Goal: Entertainment & Leisure: Consume media (video, audio)

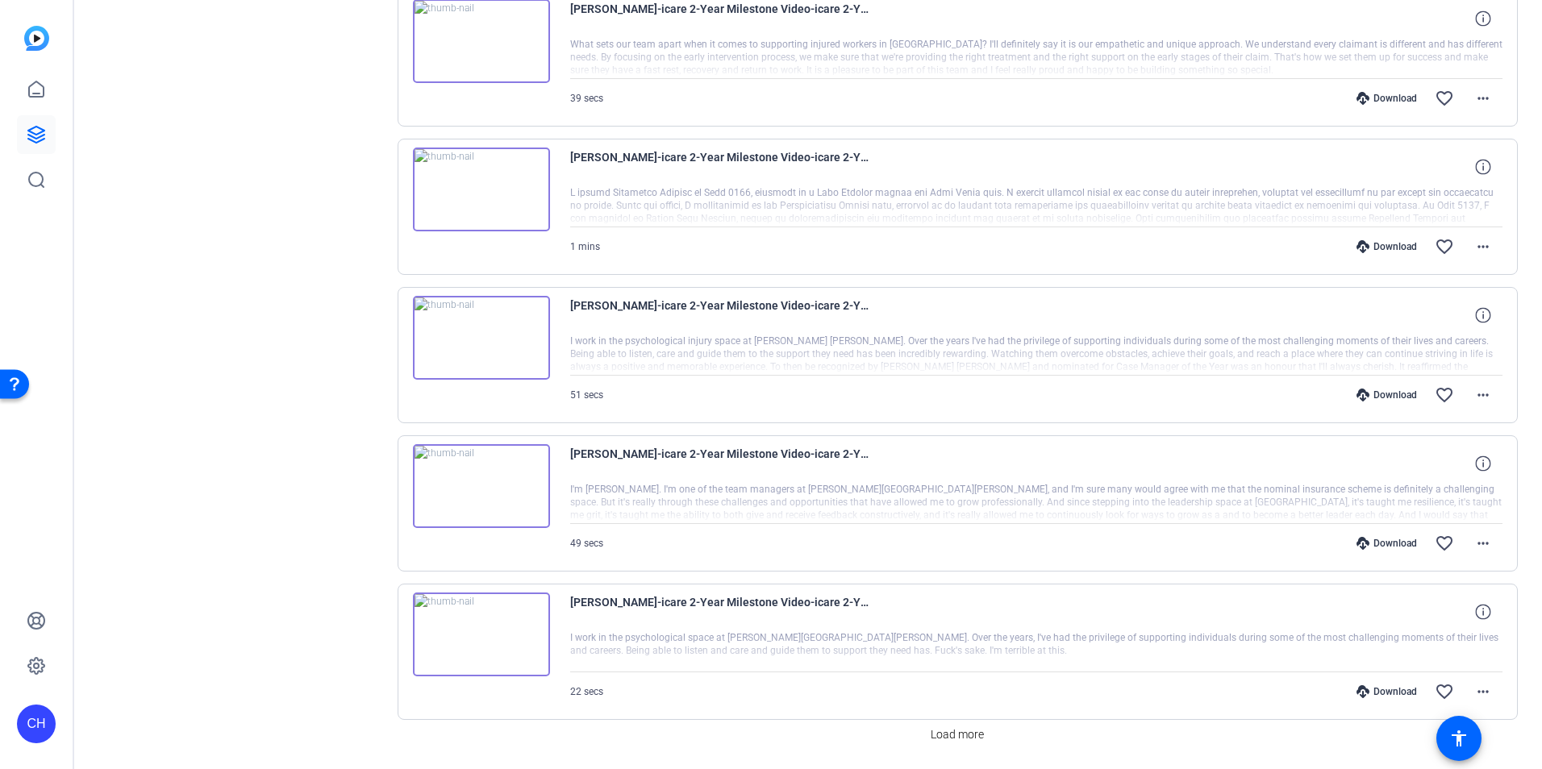
scroll to position [1014, 0]
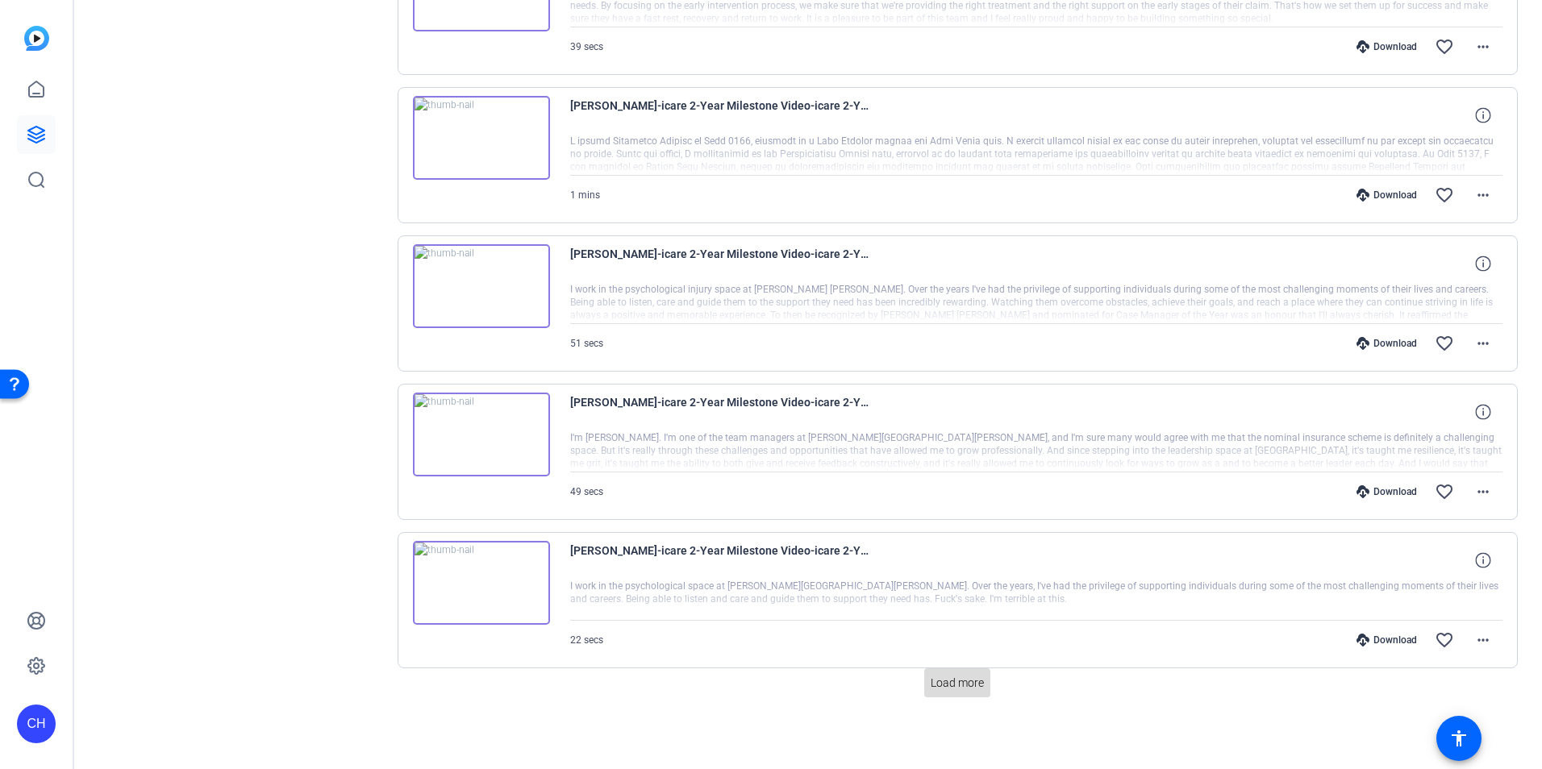
click at [945, 693] on span at bounding box center [957, 683] width 66 height 39
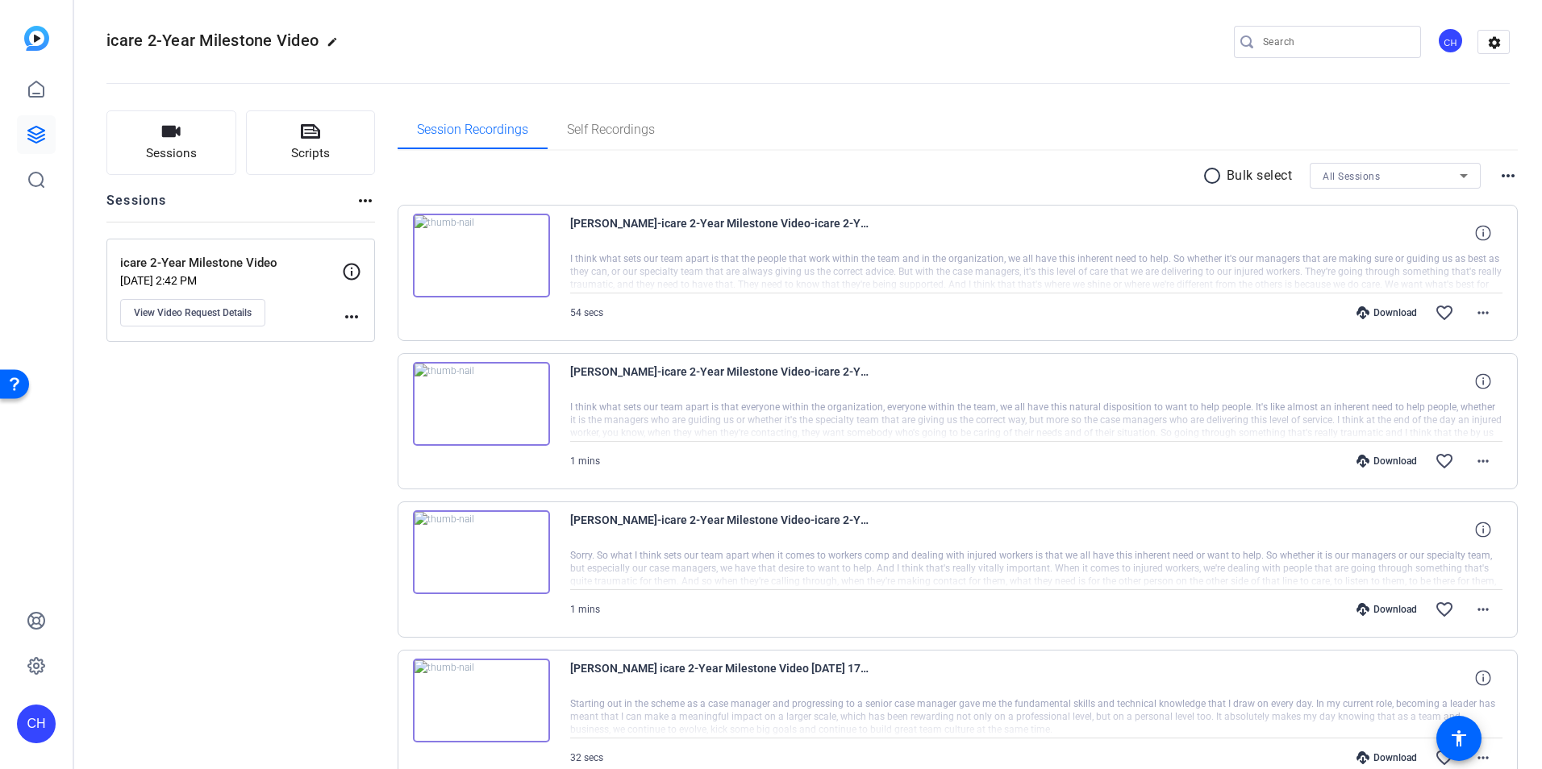
scroll to position [7, 0]
click at [438, 243] on img at bounding box center [481, 255] width 137 height 84
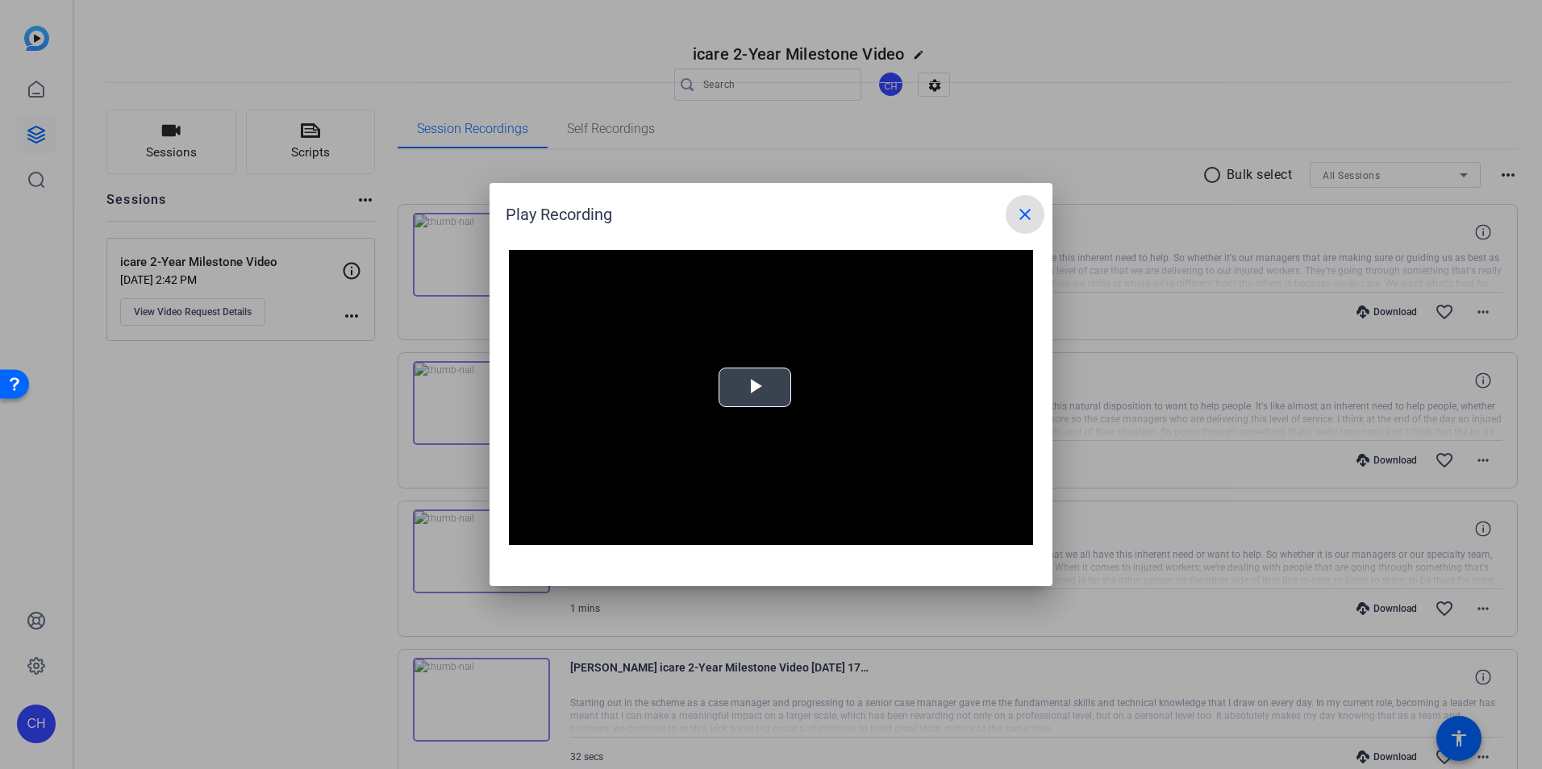
click at [755, 388] on span "Video Player" at bounding box center [755, 388] width 0 height 0
click at [1021, 209] on mat-icon "close" at bounding box center [1024, 214] width 19 height 19
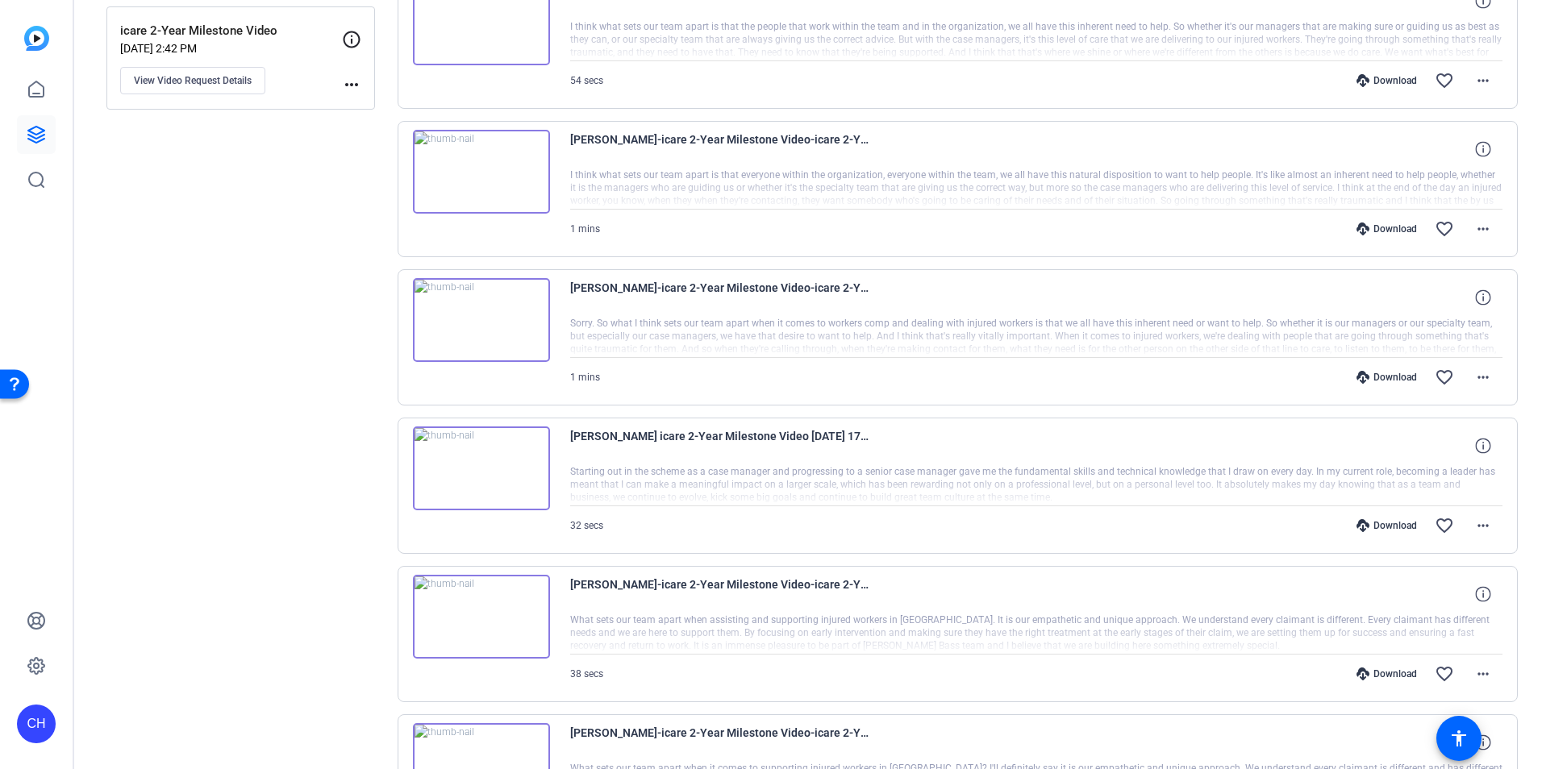
scroll to position [0, 0]
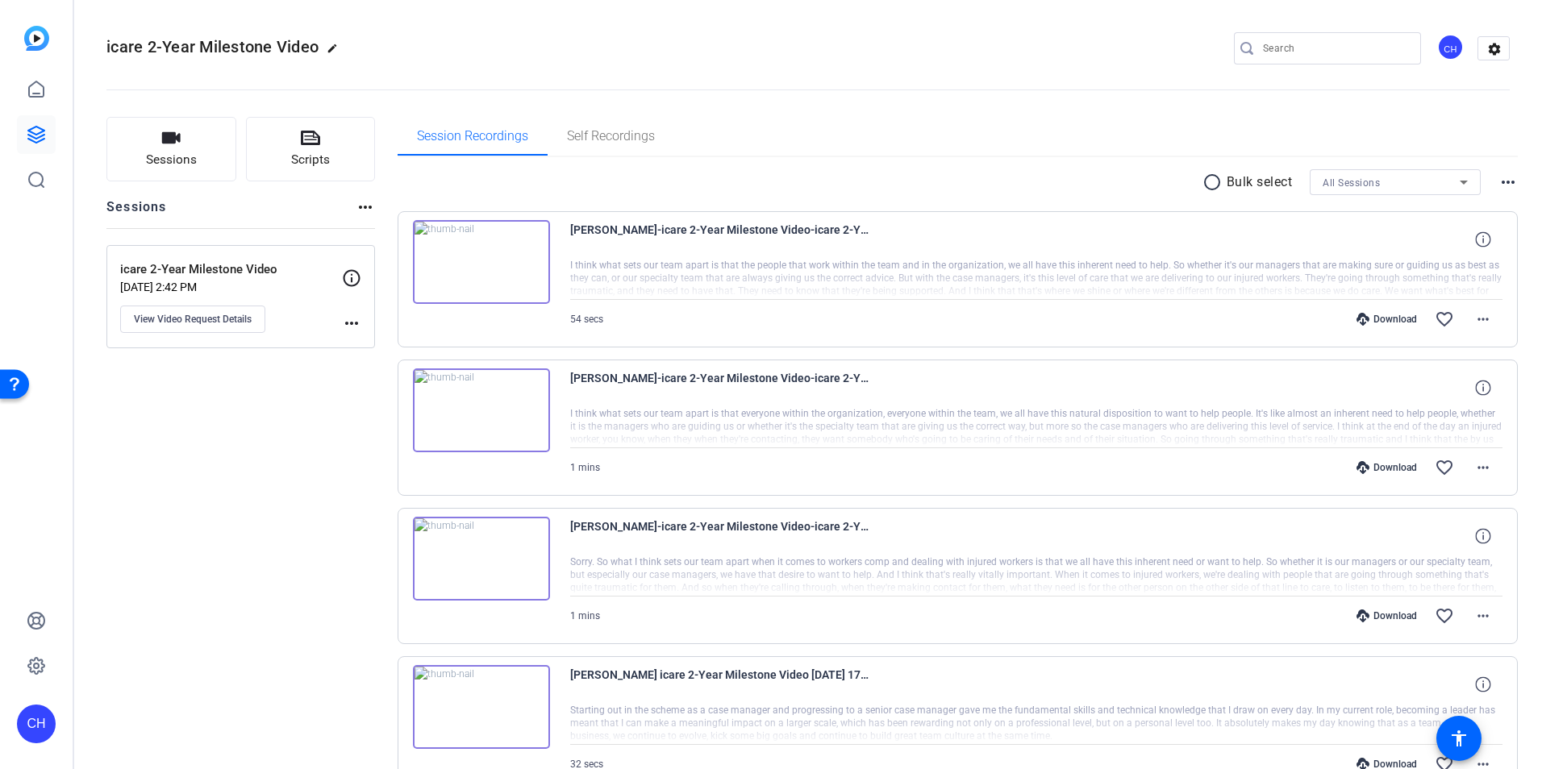
click at [497, 252] on img at bounding box center [481, 262] width 137 height 84
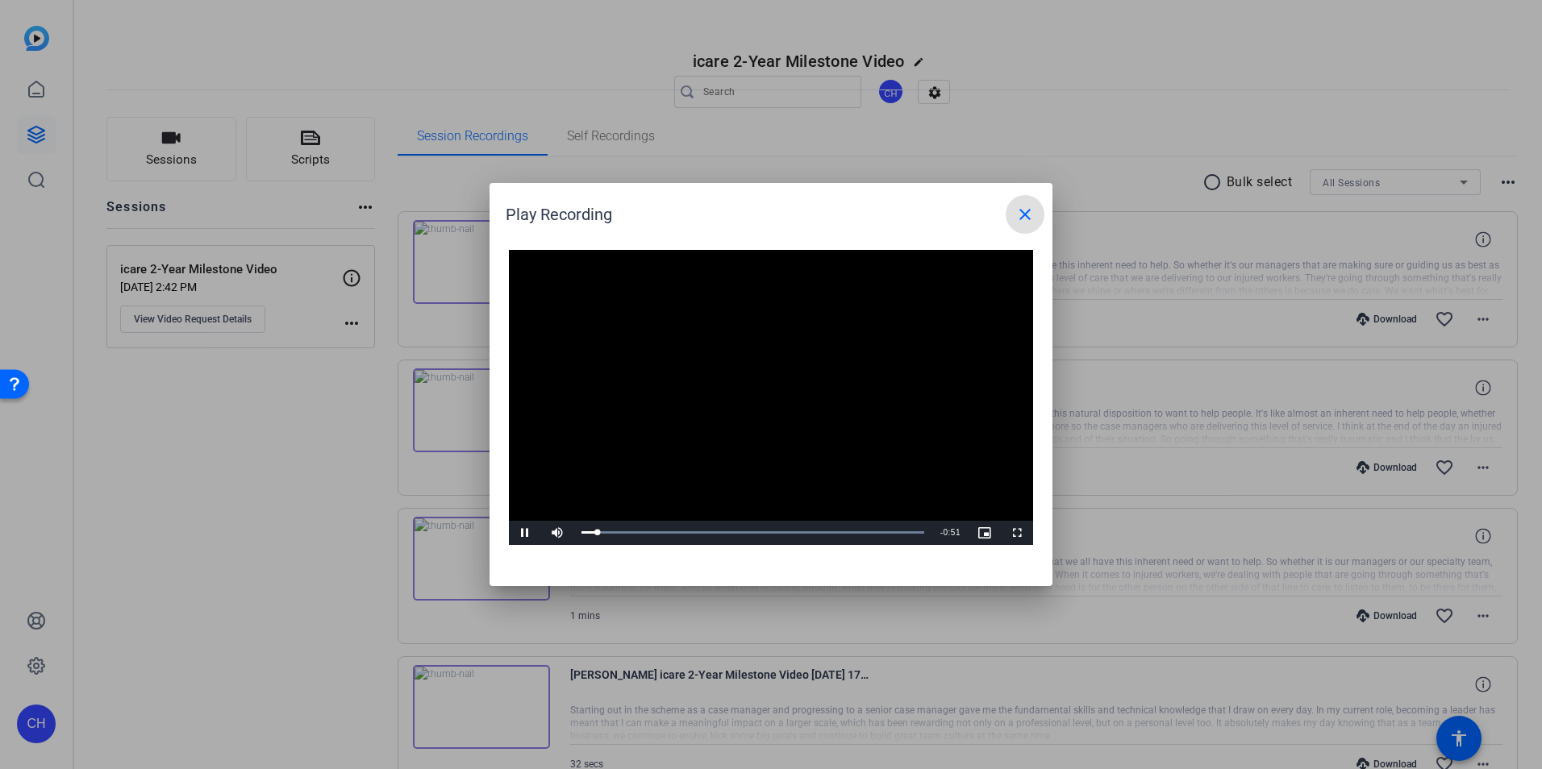
click at [1026, 209] on mat-icon "close" at bounding box center [1024, 214] width 19 height 19
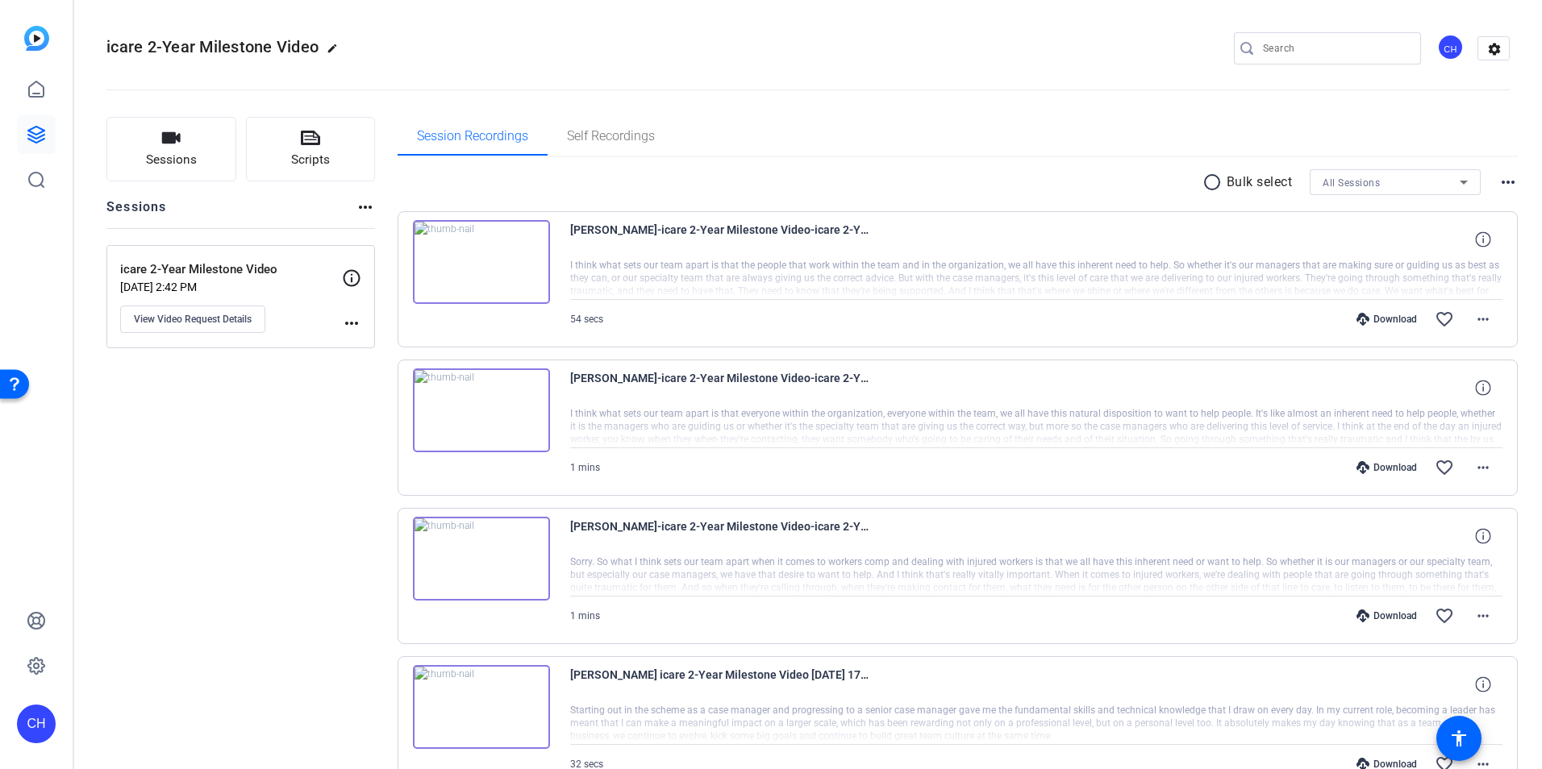
click at [487, 406] on img at bounding box center [481, 410] width 137 height 84
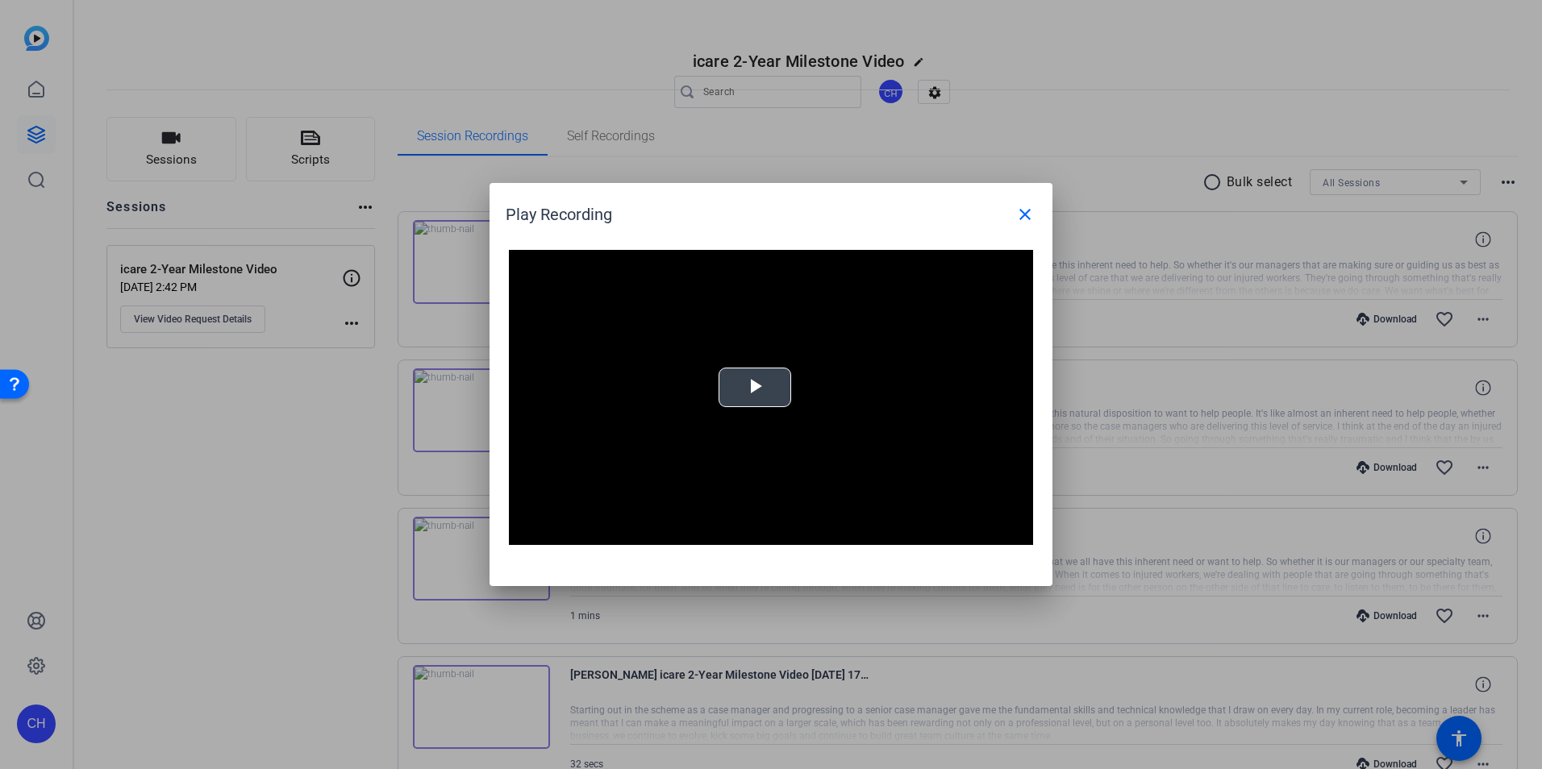
click at [806, 379] on video "Video Player" at bounding box center [771, 397] width 524 height 295
click at [1020, 218] on mat-icon "close" at bounding box center [1024, 214] width 19 height 19
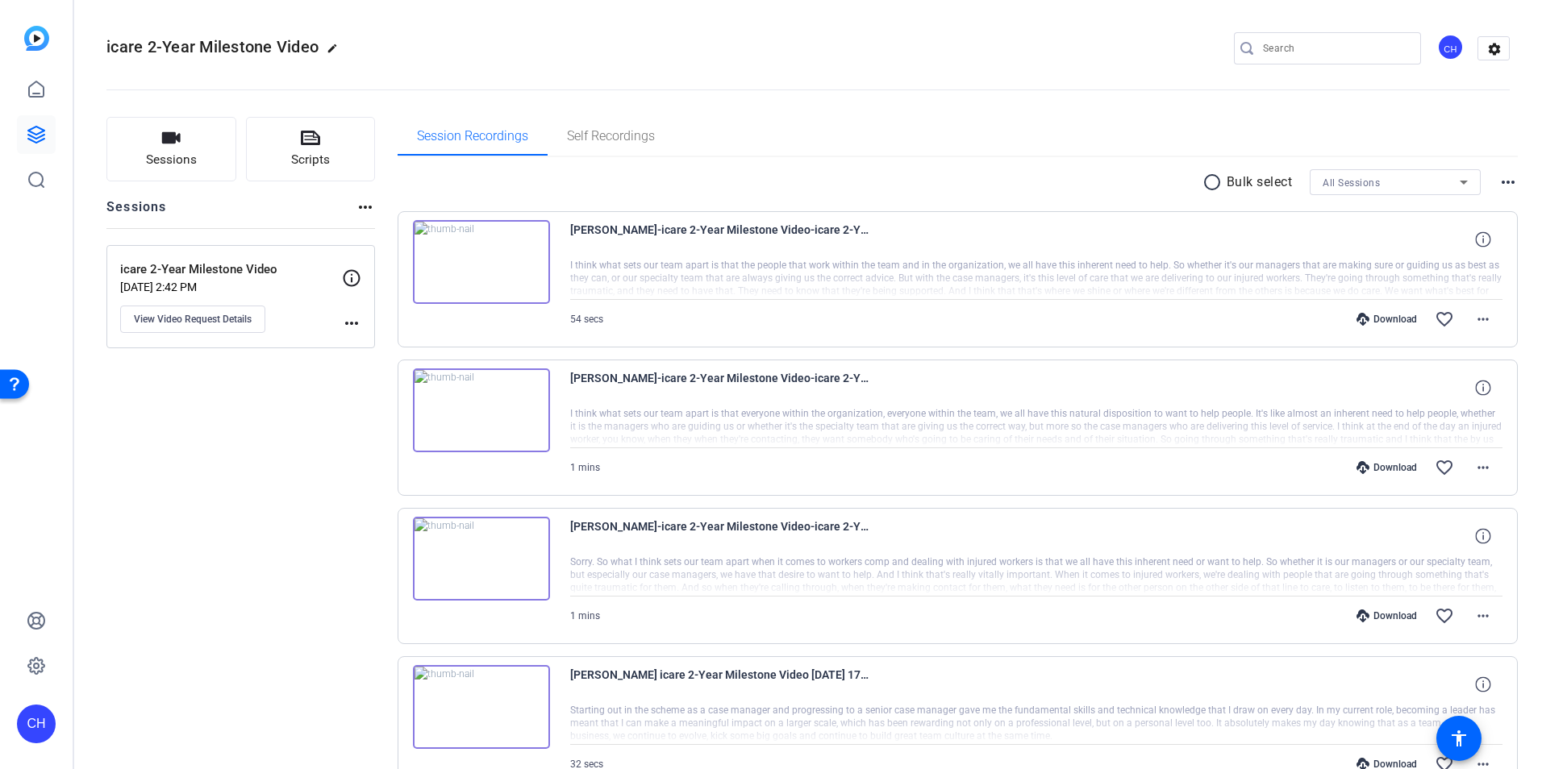
click at [485, 281] on img at bounding box center [481, 262] width 137 height 84
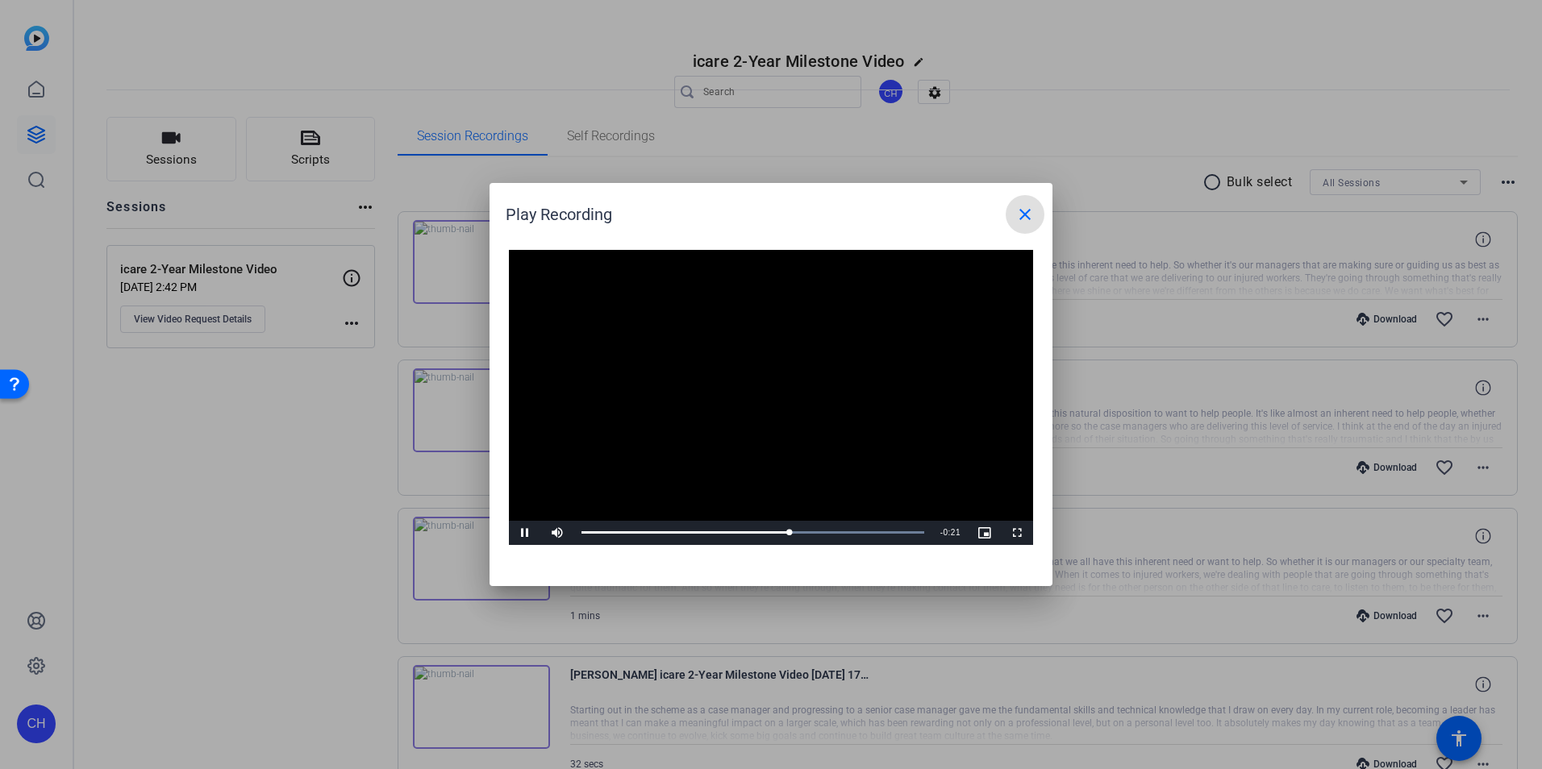
click at [1033, 218] on mat-icon "close" at bounding box center [1024, 214] width 19 height 19
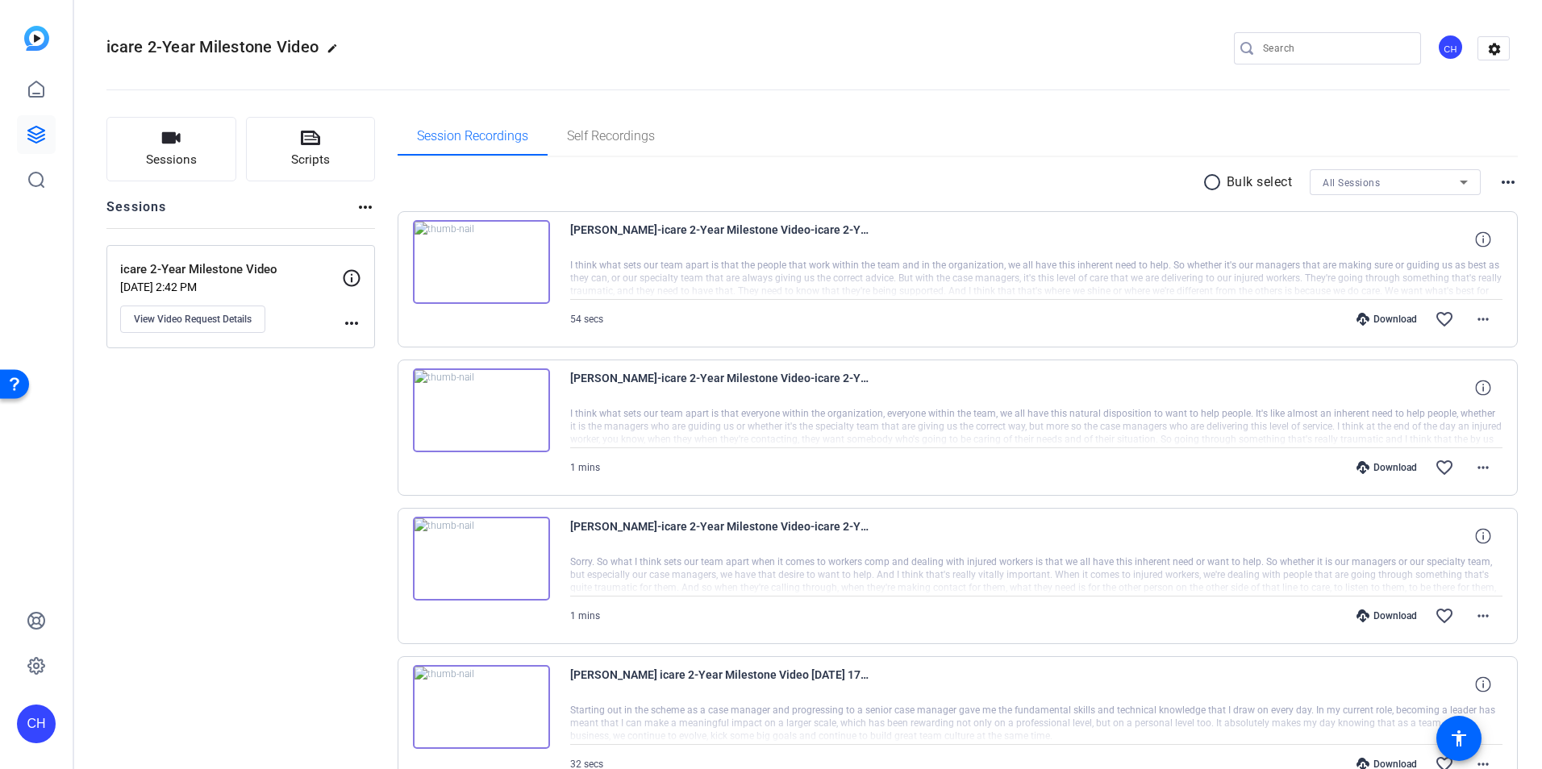
click at [1359, 463] on icon at bounding box center [1362, 467] width 13 height 13
click at [485, 547] on img at bounding box center [481, 559] width 137 height 84
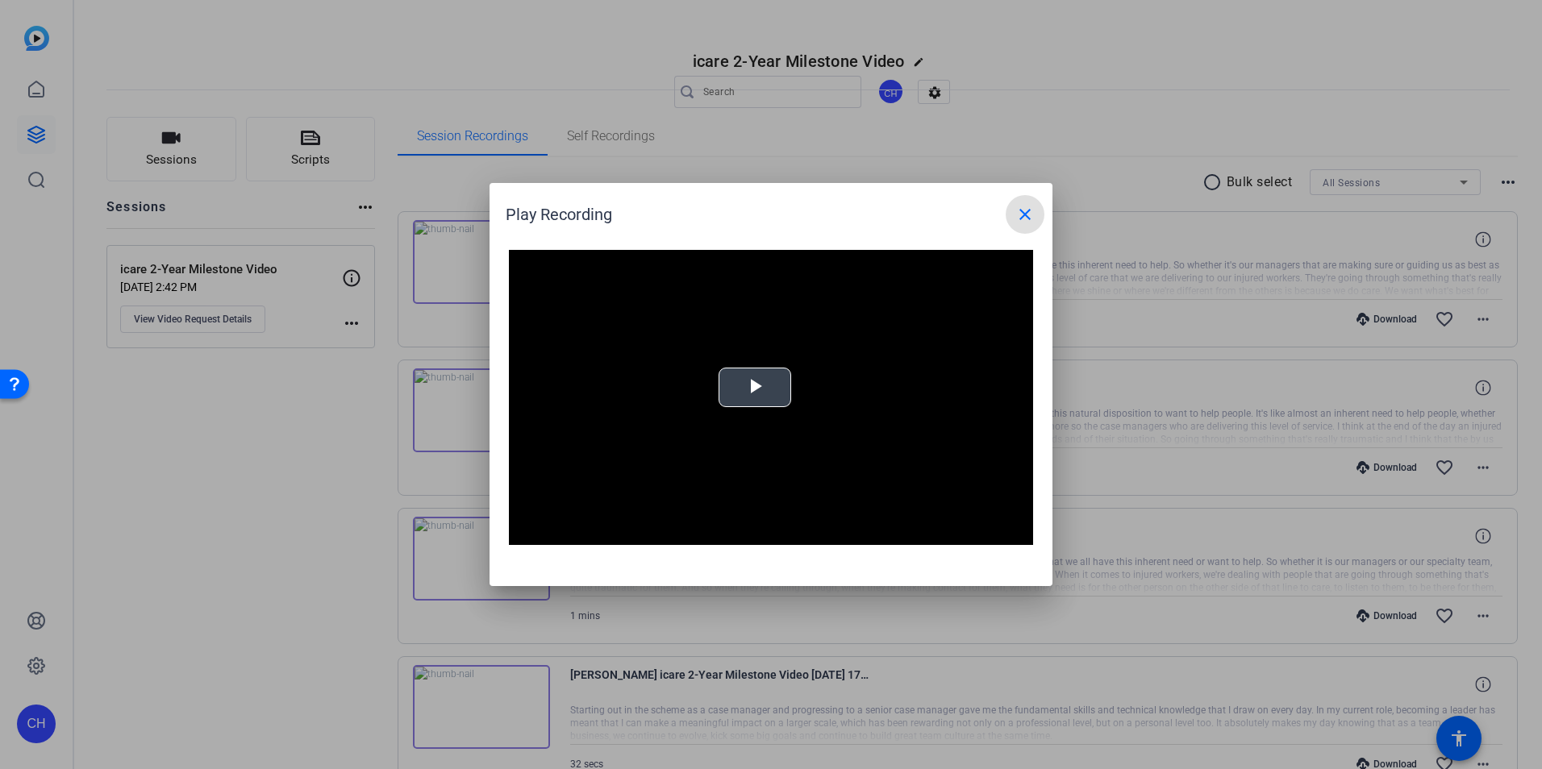
click at [755, 388] on span "Video Player" at bounding box center [755, 388] width 0 height 0
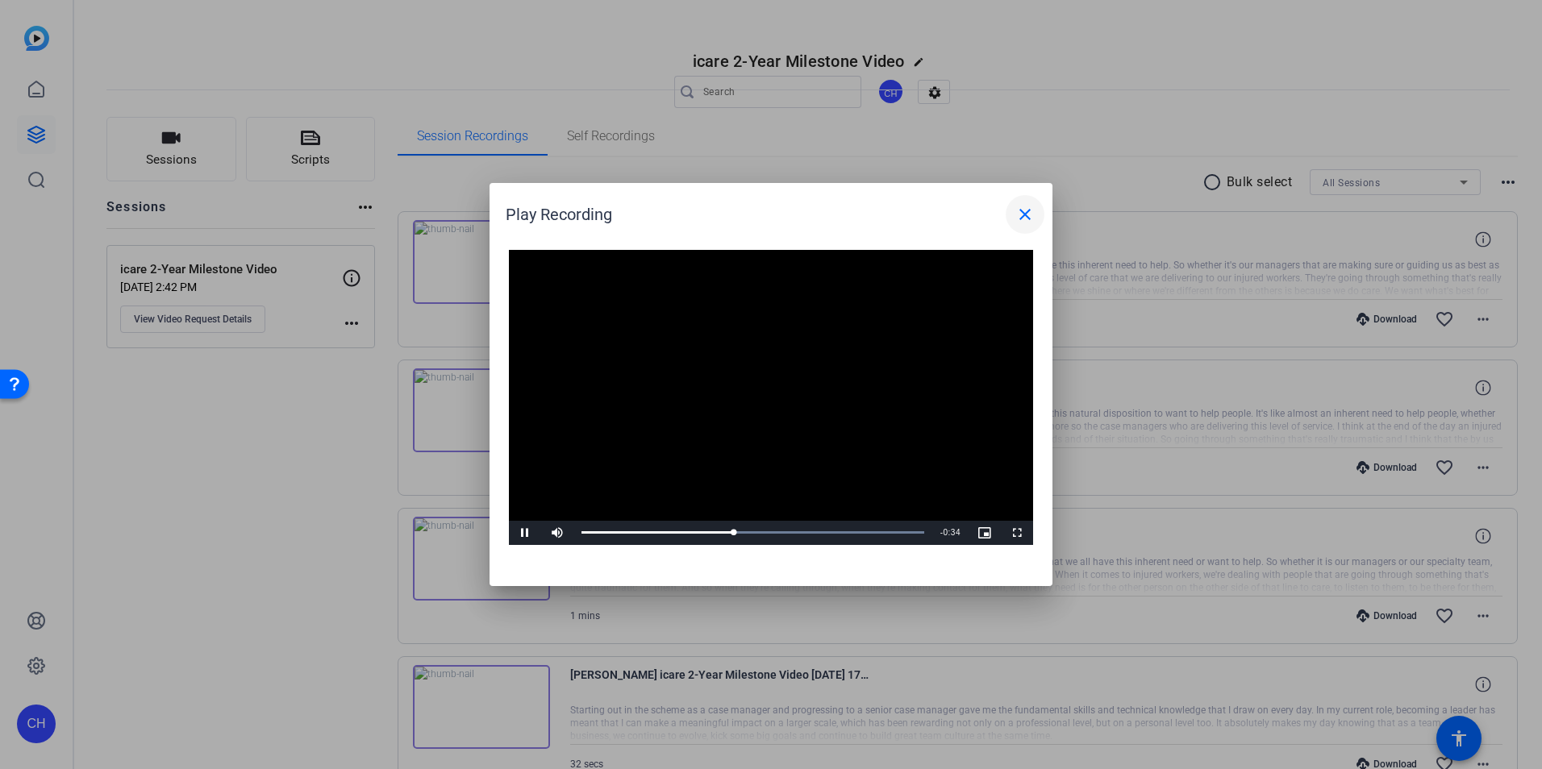
click at [1042, 220] on span at bounding box center [1024, 214] width 39 height 39
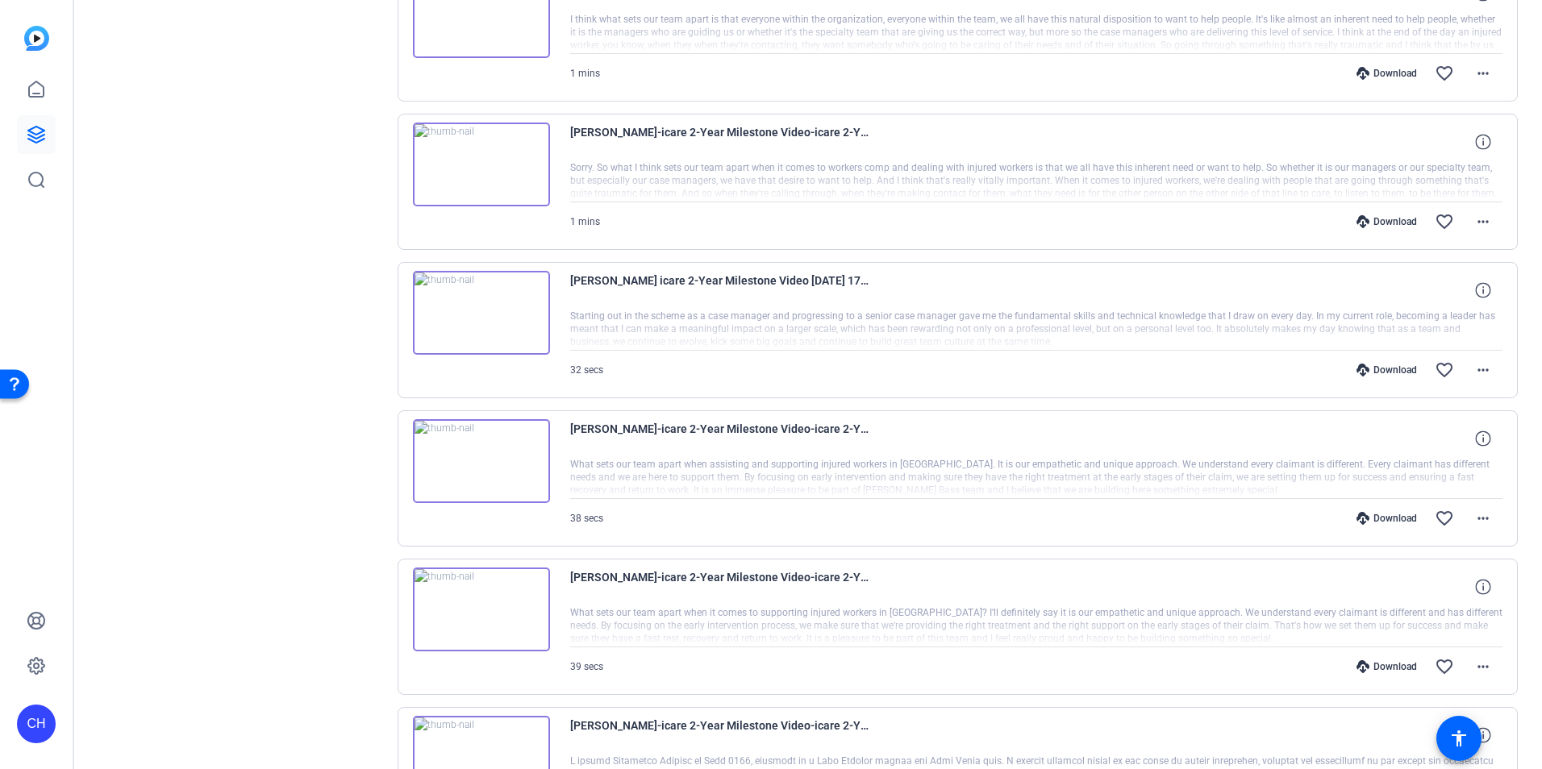
scroll to position [393, 0]
